Goal: Communication & Community: Answer question/provide support

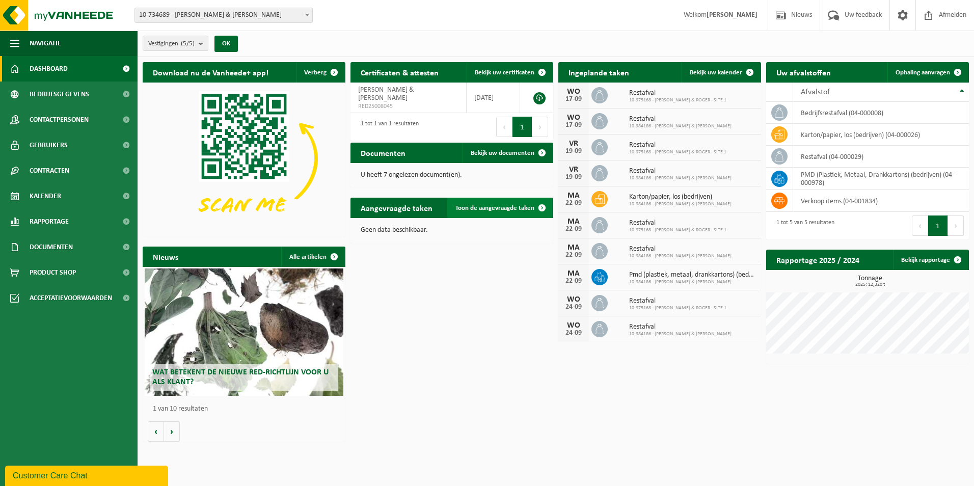
click at [528, 207] on span "Toon de aangevraagde taken" at bounding box center [495, 208] width 79 height 7
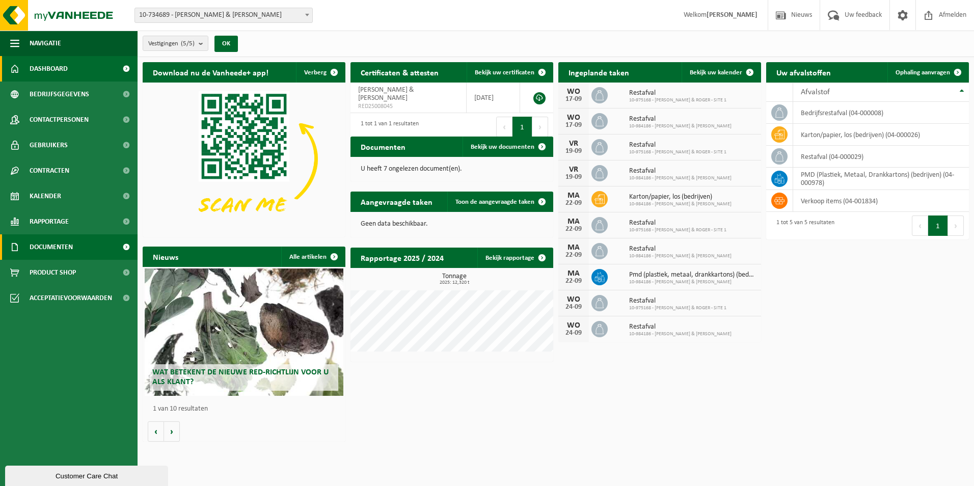
click at [57, 248] on span "Documenten" at bounding box center [51, 246] width 43 height 25
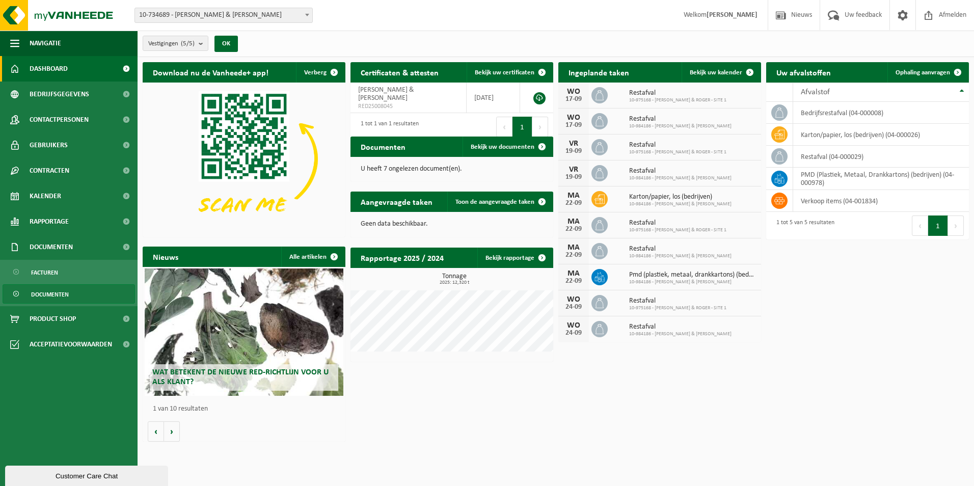
click at [54, 292] on span "Documenten" at bounding box center [50, 294] width 38 height 19
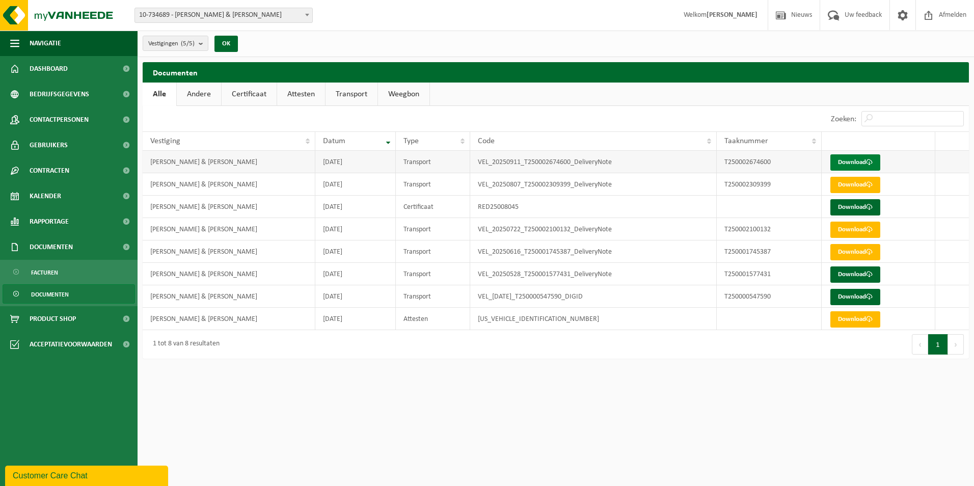
click at [865, 161] on link "Download" at bounding box center [856, 162] width 50 height 16
click at [80, 474] on div "Customer Care Chat" at bounding box center [87, 476] width 148 height 12
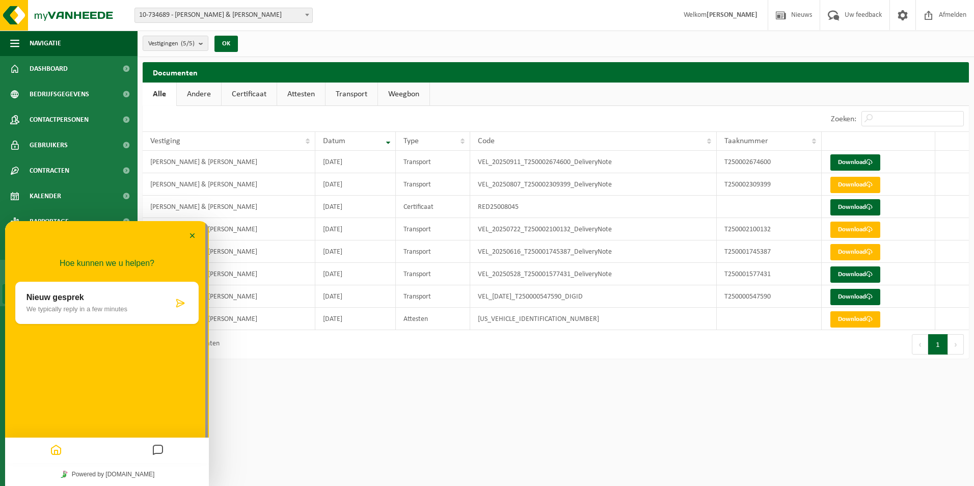
click at [60, 313] on p "We typically reply in a few minutes" at bounding box center [99, 309] width 147 height 8
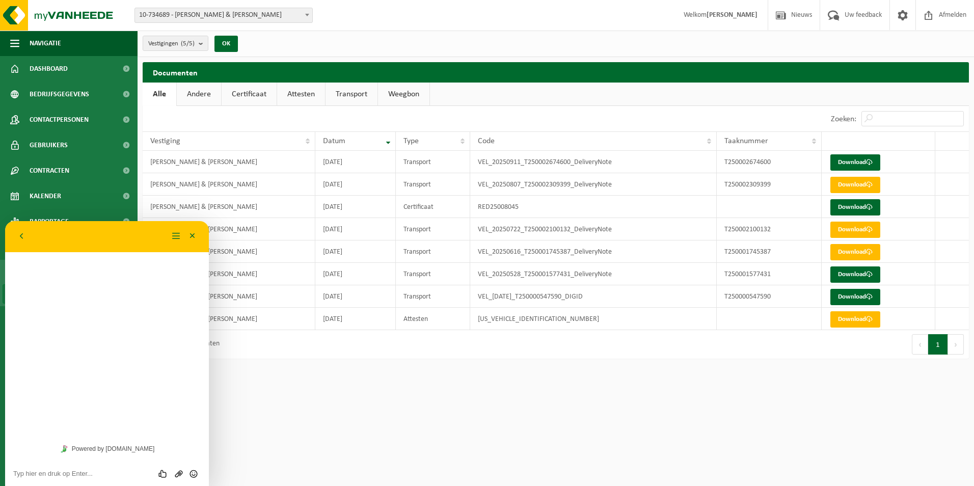
click at [41, 290] on div "Hoe kunnen we u helpen? Nieuw gesprek We typically reply in a few minutes" at bounding box center [107, 329] width 204 height 216
click at [55, 475] on textarea at bounding box center [107, 474] width 188 height 8
click at [67, 463] on textarea "Goedemiddag, de door jullie geleverde container voor restafval" at bounding box center [107, 470] width 188 height 15
click at [68, 464] on textarea "Goedemiddag, de vrijdag 12/09 door jullie geleverde container voor restafval" at bounding box center [107, 470] width 188 height 15
click at [119, 473] on textarea "Goedemiddag, de op vrijdag 12/09 door jullie geleverde container voor restafval" at bounding box center [107, 470] width 188 height 15
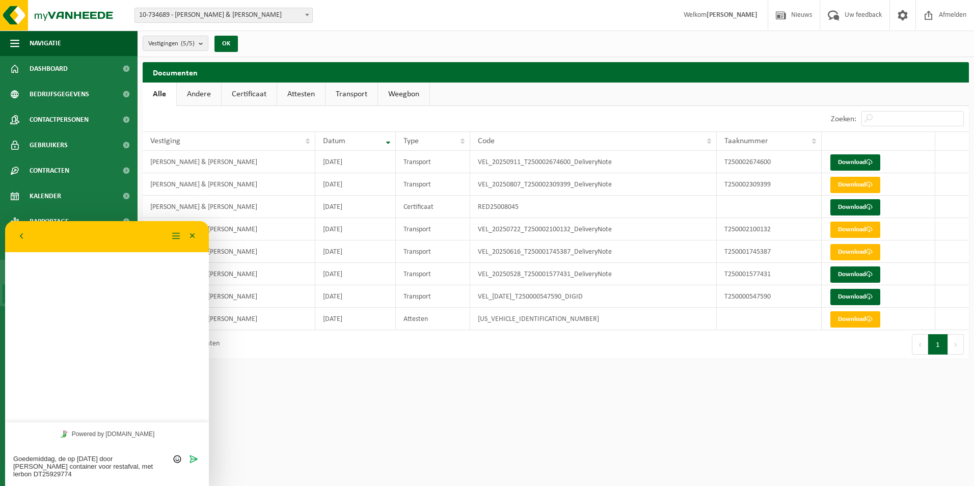
click at [133, 466] on textarea "Goedemiddag, de op vrijdag 12/09 door jullie geleverde container voor restafval…" at bounding box center [107, 466] width 188 height 23
click at [55, 472] on textarea "Goedemiddag, de op vrijdag 12/09 door jullie geleverde container voor restafval…" at bounding box center [107, 466] width 188 height 23
type textarea "Goedemiddag, de op vrijdag 12/09 door jullie geleverde container voor restafval…"
click at [194, 463] on icon "Verzenden" at bounding box center [193, 459] width 9 height 9
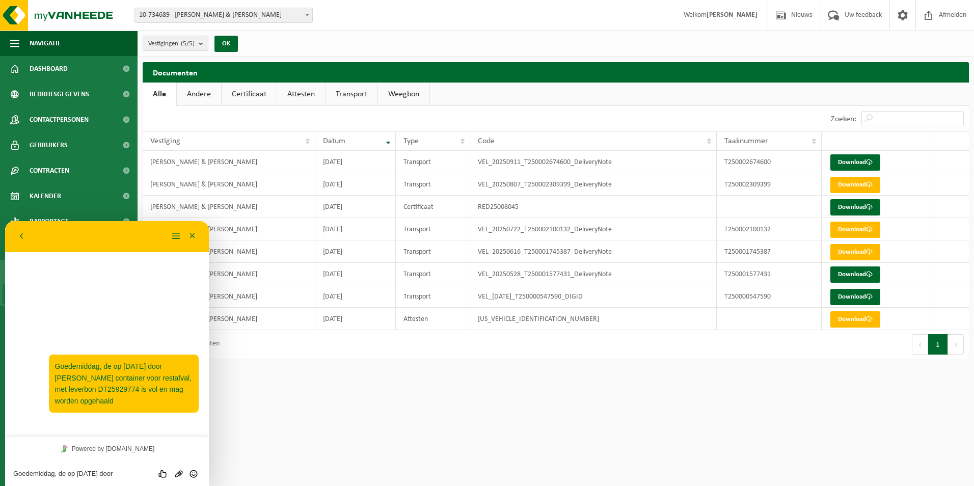
click at [86, 471] on textarea "Goedemiddag, de op vrijdag 12/09 door jullie geleverde container voor restafval…" at bounding box center [107, 474] width 188 height 8
click at [59, 473] on textarea at bounding box center [107, 474] width 188 height 8
click at [112, 423] on div "14:38 Goedemiddag, de op vrijdag 12/09 door jullie geleverde container voor res…" at bounding box center [107, 344] width 204 height 185
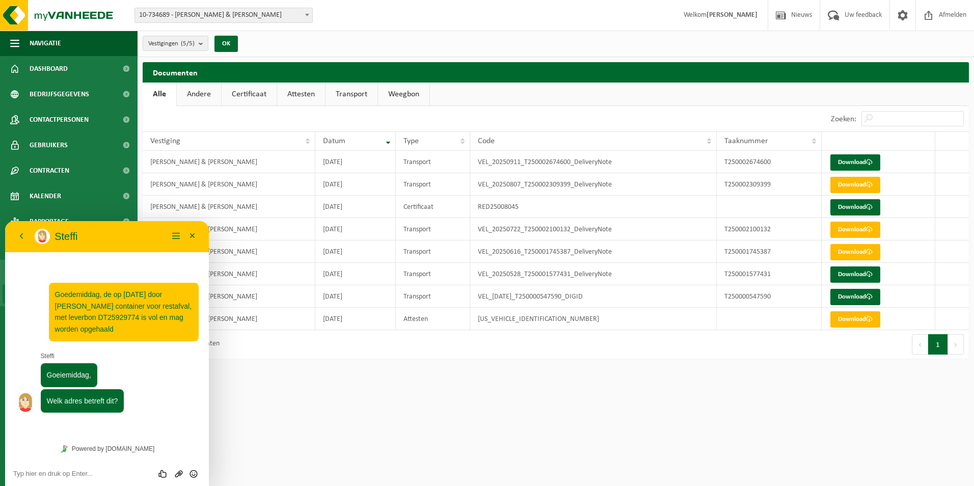
click at [30, 476] on textarea at bounding box center [107, 474] width 188 height 8
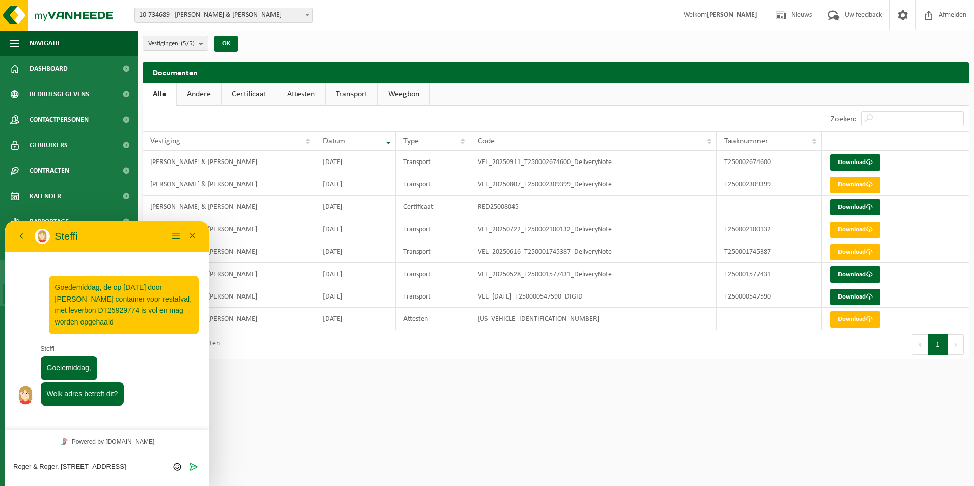
type textarea "Roger & Roger, rue de la bassée 1, 7700 Moeskroen"
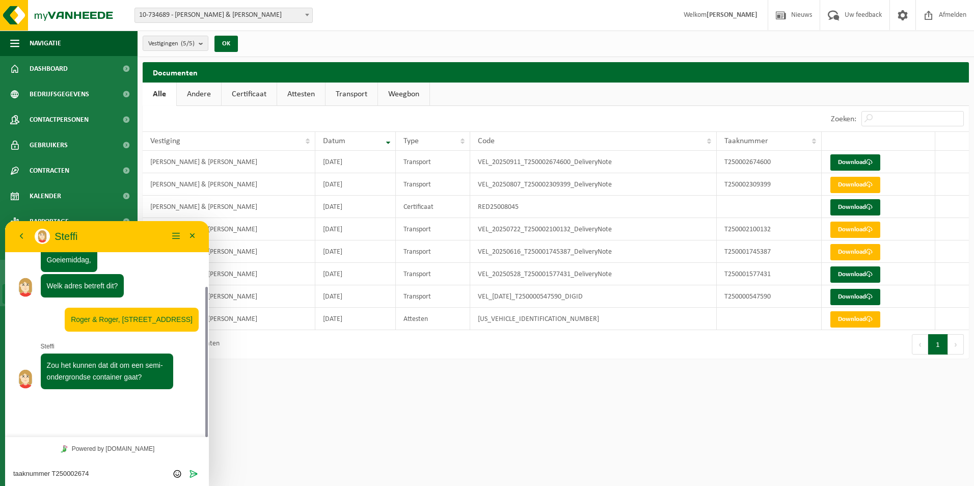
scroll to position [66, 0]
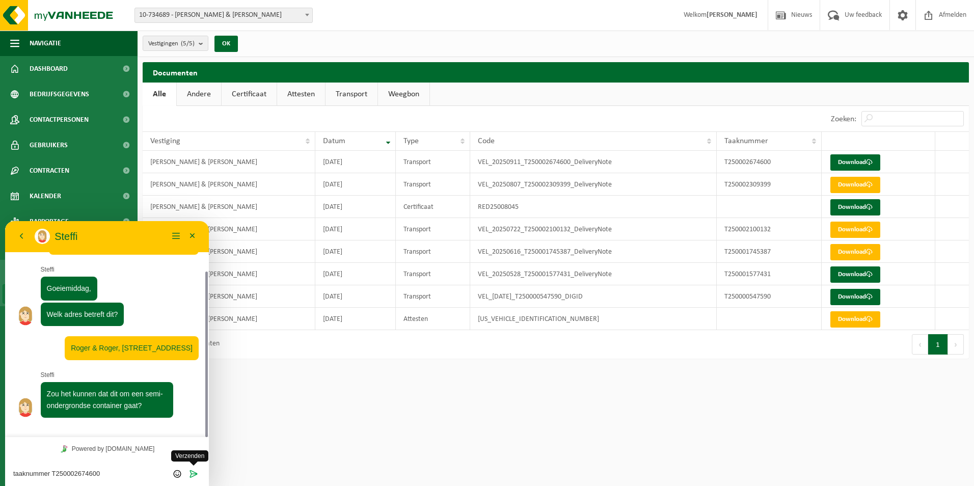
type textarea "taaknummer T250002674600"
click at [195, 469] on button "Verzenden" at bounding box center [193, 474] width 15 height 10
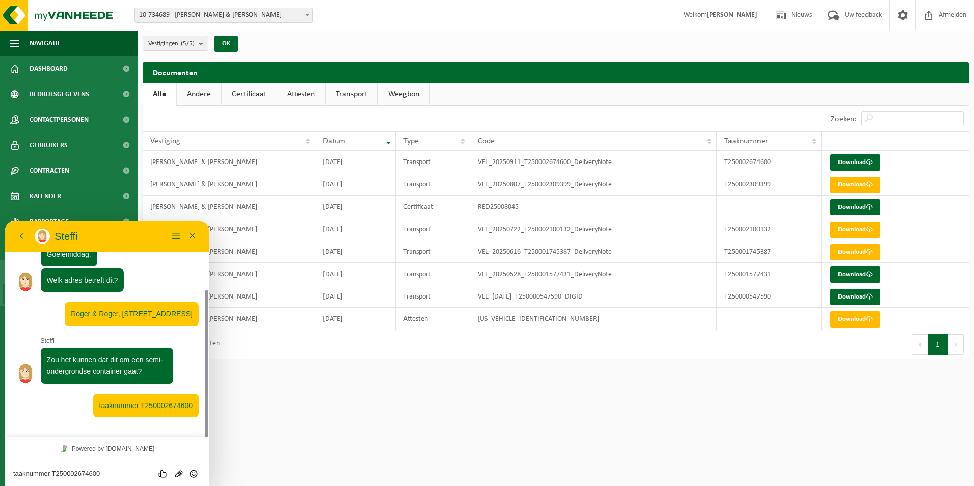
click at [42, 471] on textarea "taaknummer T250002674600" at bounding box center [107, 474] width 188 height 8
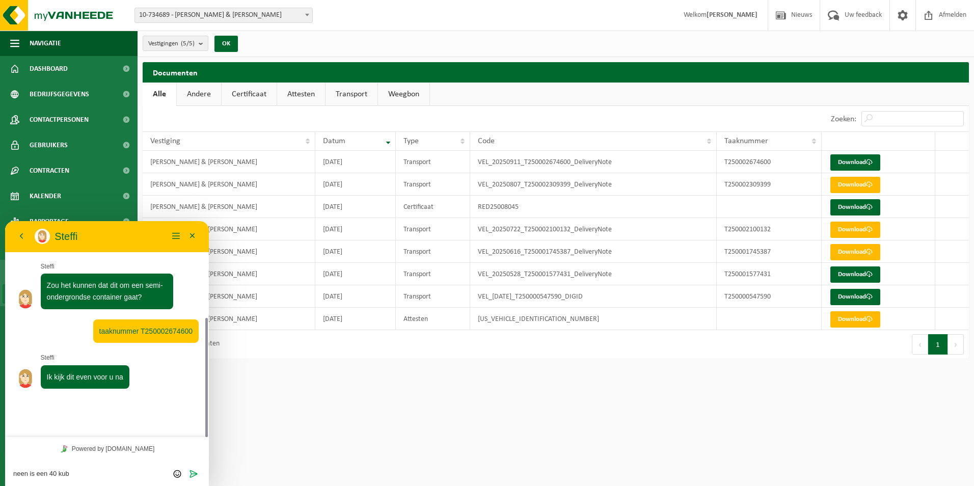
type textarea "neen is een 40 kub"
click at [85, 472] on textarea "neen is een 40 kub" at bounding box center [107, 474] width 188 height 8
click at [194, 475] on icon "Verzenden" at bounding box center [193, 473] width 9 height 9
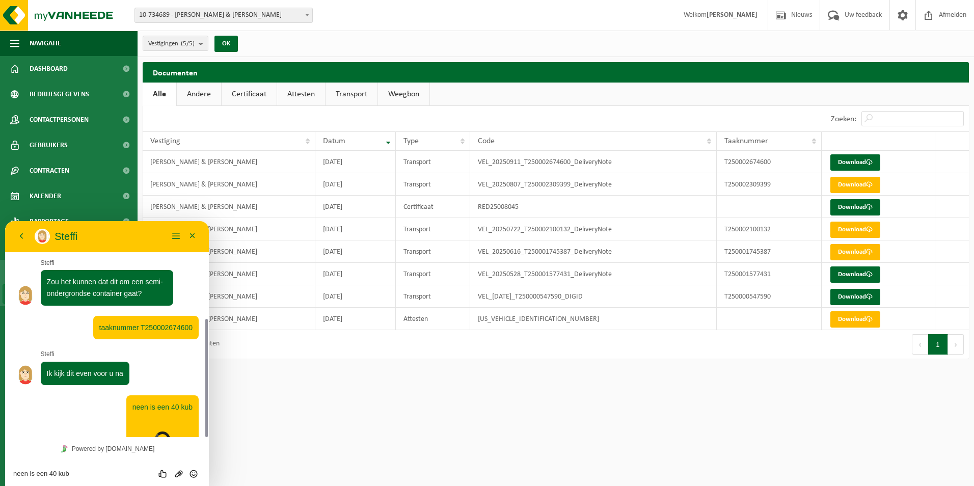
scroll to position [348, 0]
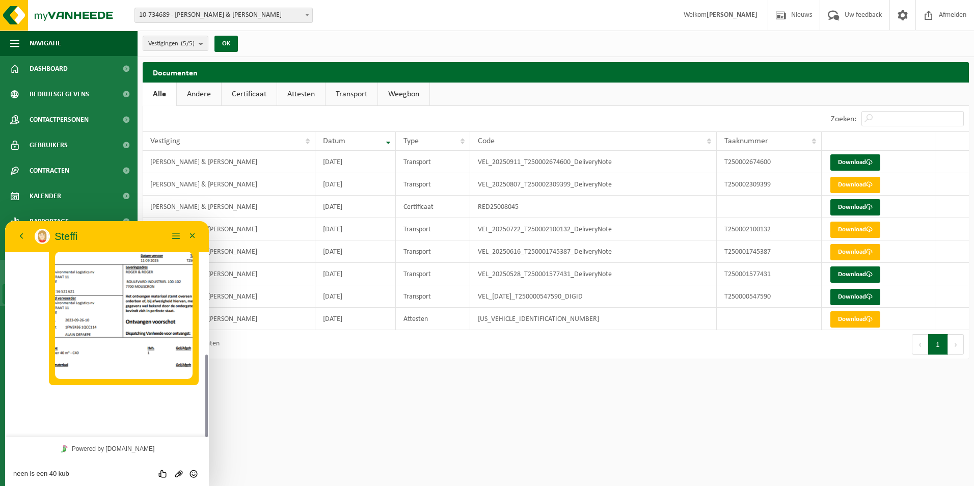
click at [28, 475] on textarea "neen is een 40 kub" at bounding box center [107, 474] width 188 height 8
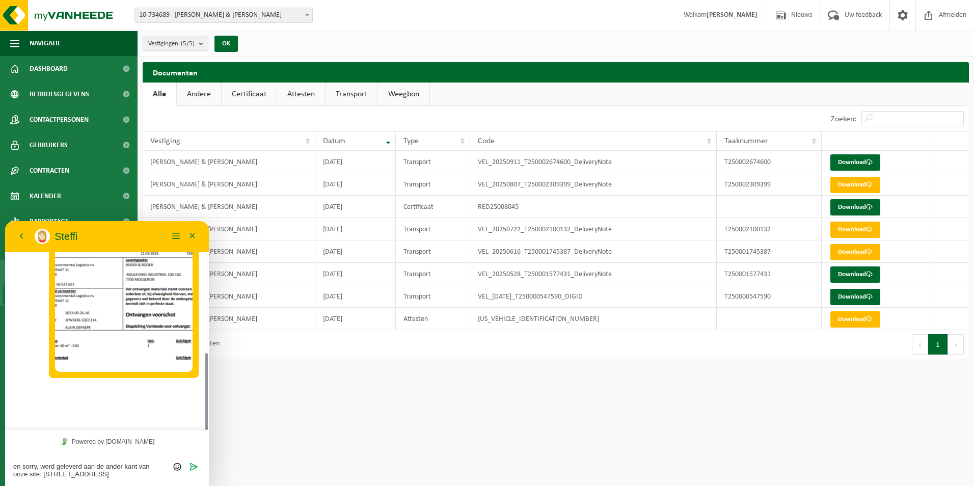
type textarea "en sorry, werd geleverd aan de ander kant van onze site: boulevard industriel 1…"
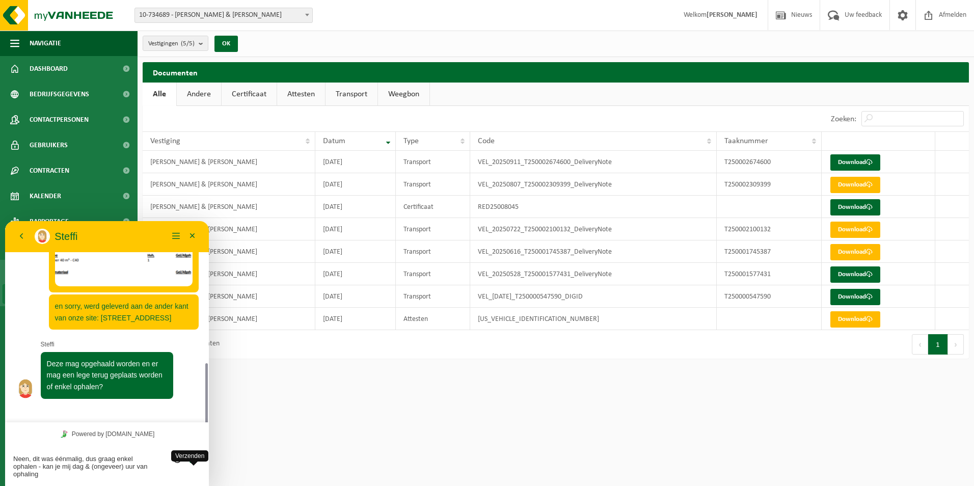
scroll to position [448, 0]
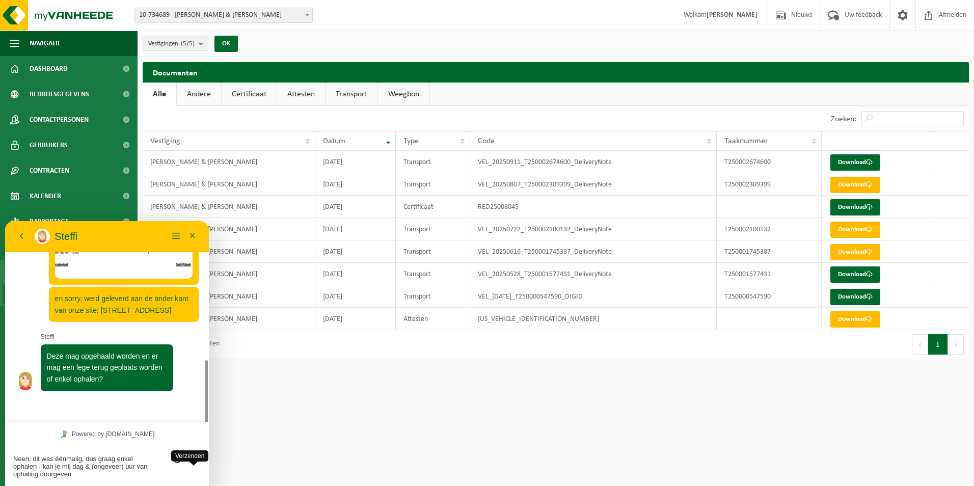
type textarea "Neen, dit was éénmalig, dus graag enkel ophalen - kan je mij dag & (ongeveer) u…"
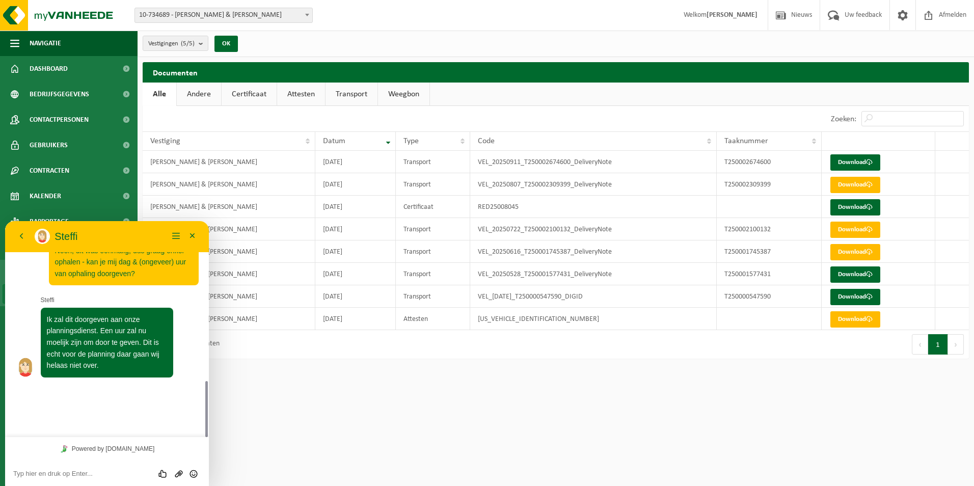
scroll to position [582, 0]
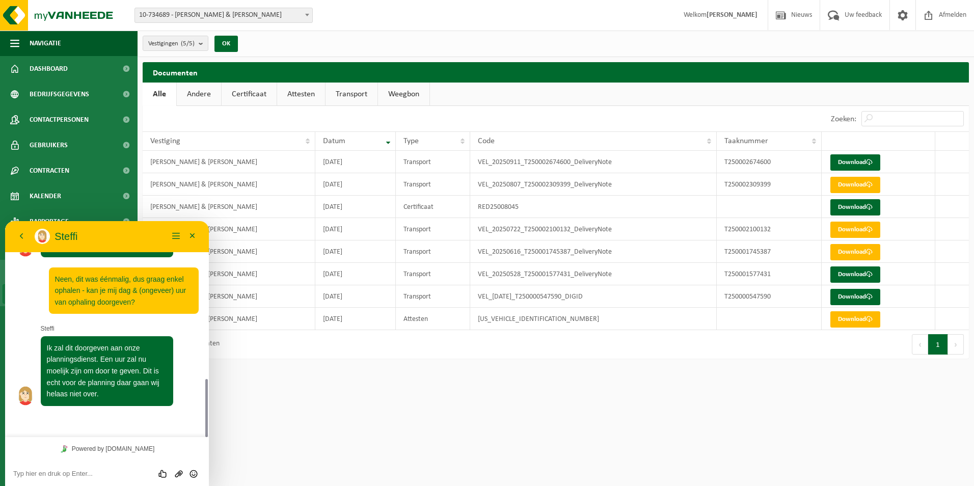
click at [51, 452] on div "Powered by tawk.to" at bounding box center [107, 448] width 204 height 23
click at [42, 470] on div "Beoordeel deze chat Upload bestand Emoji invoeren" at bounding box center [107, 473] width 204 height 25
click at [96, 458] on div "Powered by tawk.to" at bounding box center [107, 448] width 204 height 23
drag, startPoint x: 96, startPoint y: 458, endPoint x: 36, endPoint y: 475, distance: 63.1
click at [36, 475] on textarea at bounding box center [107, 474] width 188 height 8
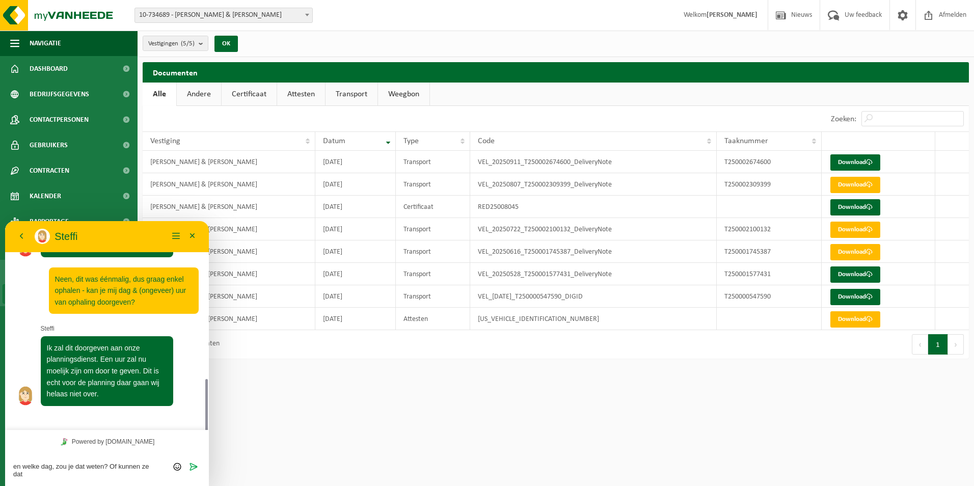
scroll to position [589, 0]
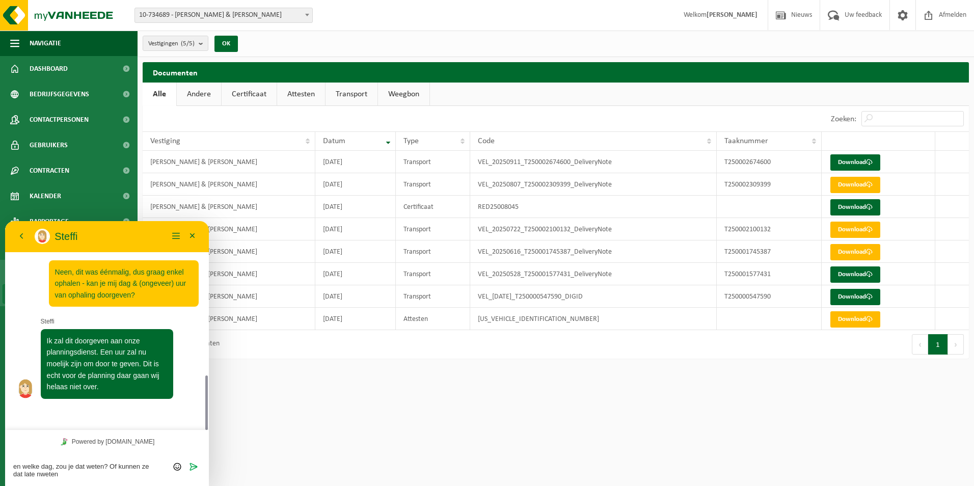
type textarea "en welke dag, zou je dat weten? Of kunnen ze dat late nweten?"
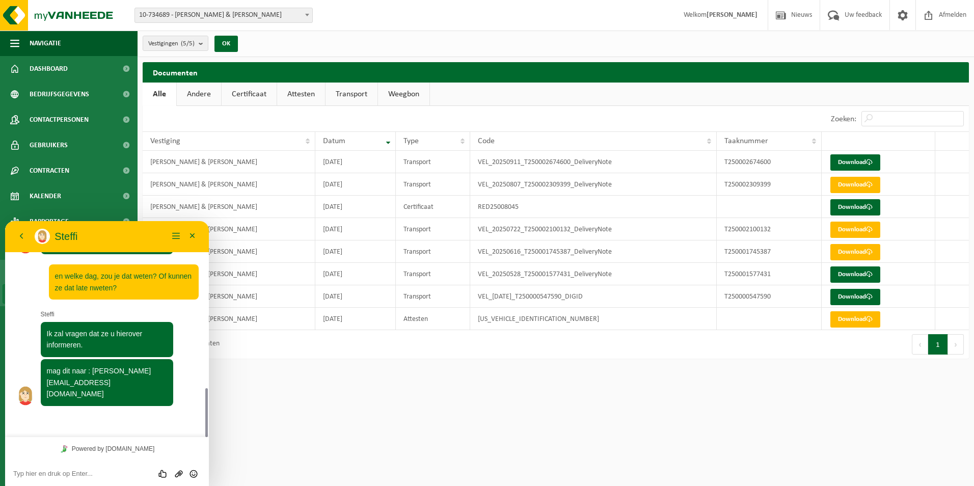
scroll to position [734, 0]
click at [30, 469] on div "Beoordeel deze chat Upload bestand Emoji invoeren" at bounding box center [107, 473] width 188 height 9
click at [31, 472] on textarea at bounding box center [107, 474] width 188 height 8
click at [38, 468] on div "Graag. CDankjewel!! Beoordeel deze chat Upload bestand Emoji invoeren Verzenden" at bounding box center [107, 473] width 204 height 25
click at [39, 474] on textarea "Graag. CDankjewel!!" at bounding box center [107, 474] width 188 height 8
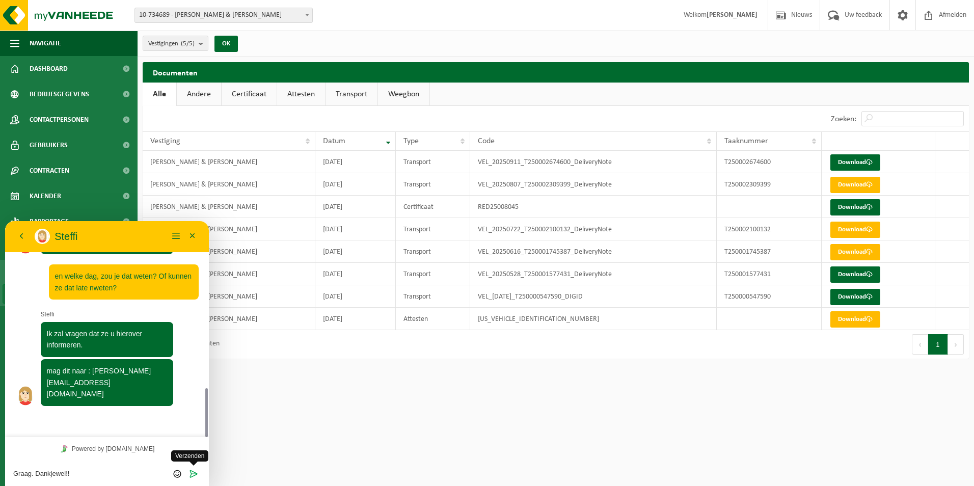
type textarea "Graag. Dankjewel!!"
click at [195, 472] on icon "Verzenden" at bounding box center [193, 473] width 9 height 9
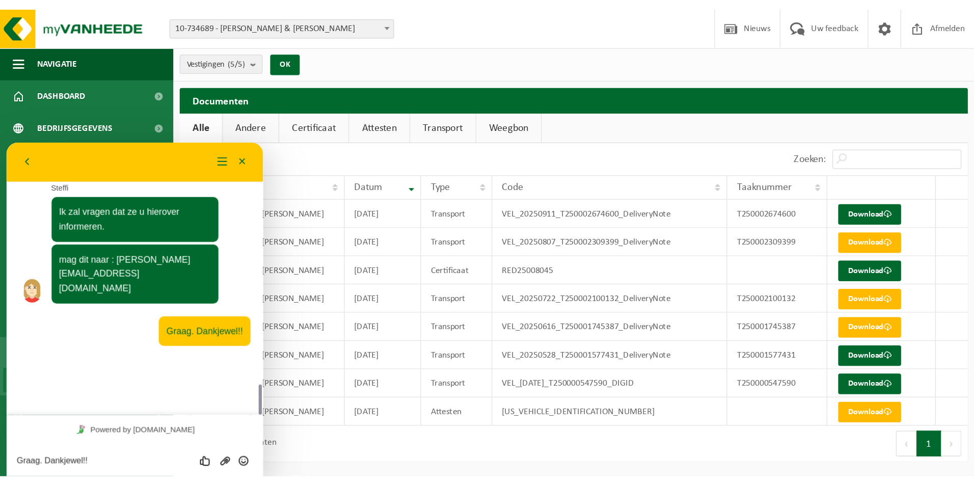
scroll to position [1705, 0]
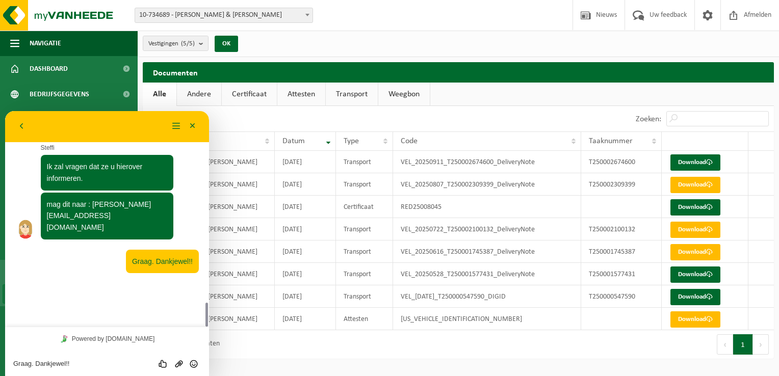
click at [273, 345] on div "1 tot 8 van 8 resultaten" at bounding box center [300, 344] width 315 height 29
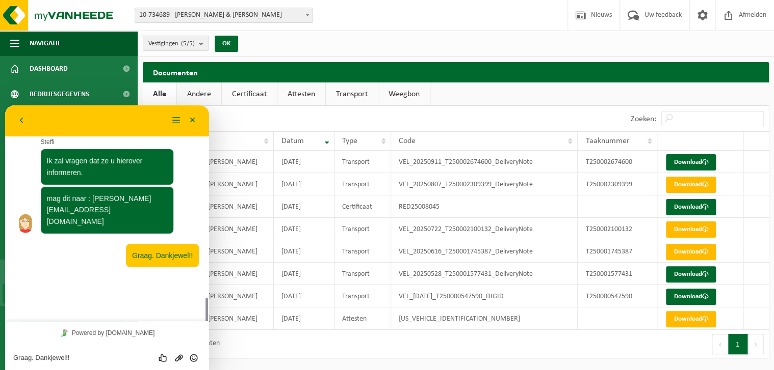
scroll to position [1705, 0]
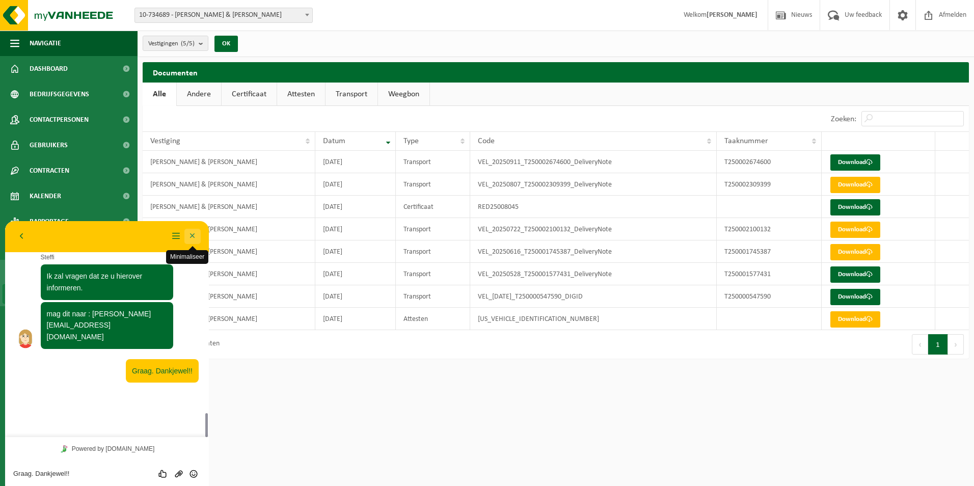
click at [195, 233] on button "Minimaliseer" at bounding box center [192, 236] width 16 height 15
